Goal: Navigation & Orientation: Find specific page/section

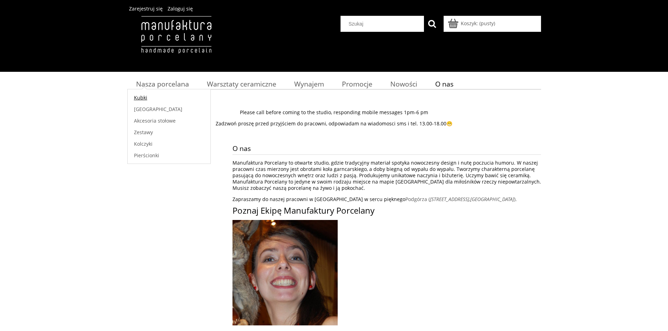
click at [163, 100] on link "Kubki" at bounding box center [169, 98] width 83 height 12
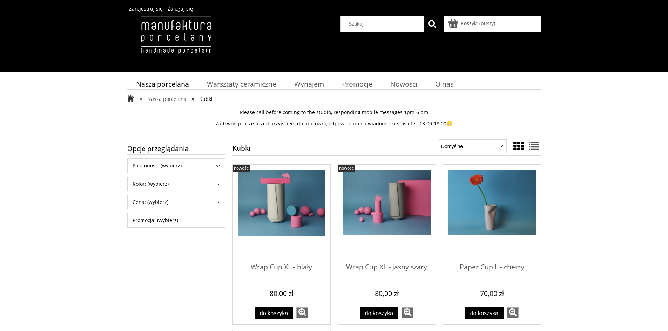
drag, startPoint x: 173, startPoint y: 89, endPoint x: 124, endPoint y: 75, distance: 50.4
click at [124, 75] on div "Nasza porcelana Kubki O nas" at bounding box center [334, 83] width 668 height 22
click at [149, 39] on img at bounding box center [176, 42] width 98 height 53
